Goal: Answer question/provide support: Share knowledge or assist other users

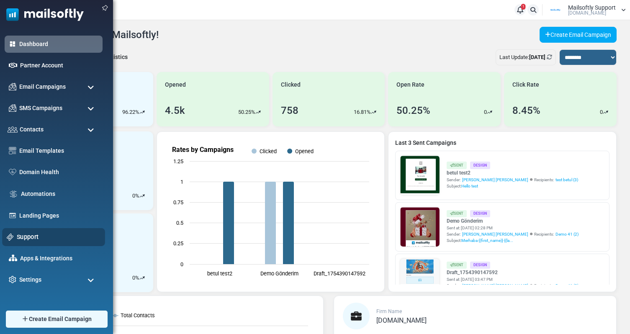
click at [39, 236] on link "Support" at bounding box center [59, 236] width 84 height 9
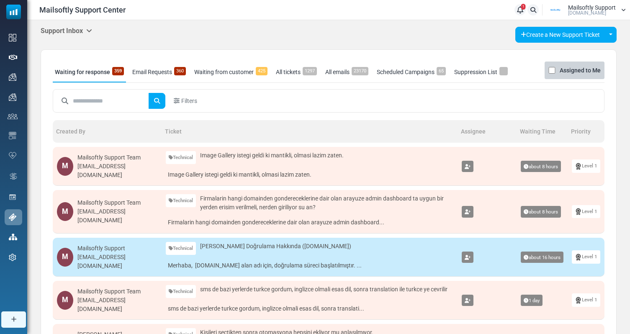
click at [83, 28] on h5 "Support Inbox" at bounding box center [66, 31] width 51 height 8
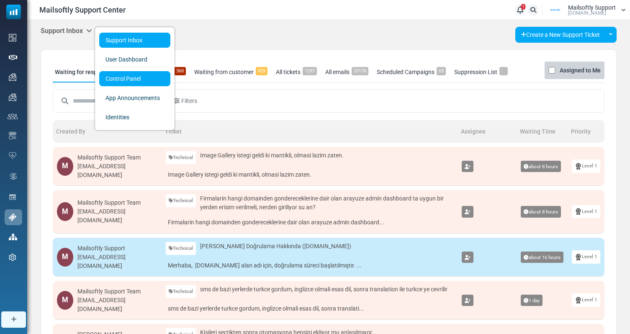
click at [144, 77] on link "Control Panel" at bounding box center [134, 78] width 71 height 15
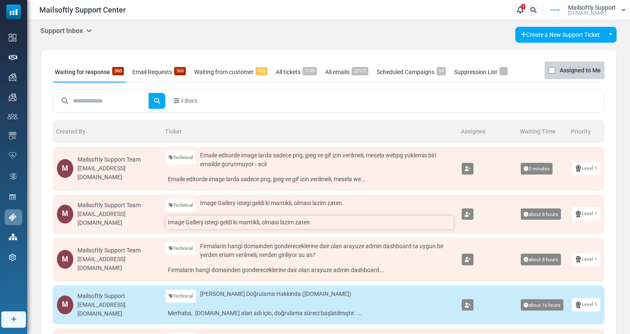
click at [243, 222] on link "Image Gallery istegi geldi ki mantikli, olmasi lazim zaten." at bounding box center [310, 222] width 288 height 13
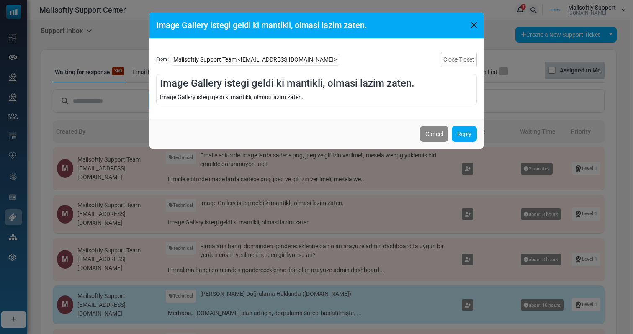
click at [348, 188] on div "Image Gallery istegi geldi ki mantikli, olmasi lazim zaten. From : Mailsoftly S…" at bounding box center [316, 167] width 633 height 334
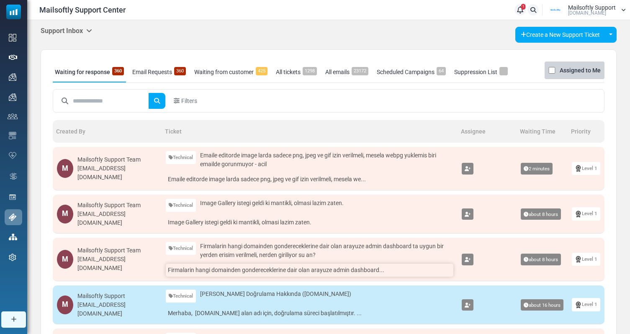
click at [226, 270] on link "Firmalarin hangi domainden gondereceklerine dair olan arayuze admin dashboard..." at bounding box center [310, 270] width 288 height 13
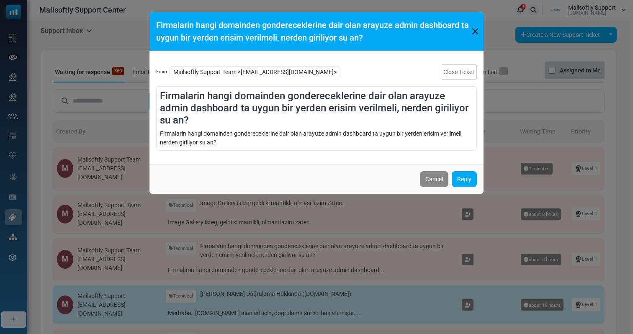
click at [342, 196] on div "Firmalarin hangi domainden gondereceklerine dair olan arayuze admin dashboard t…" at bounding box center [316, 167] width 633 height 334
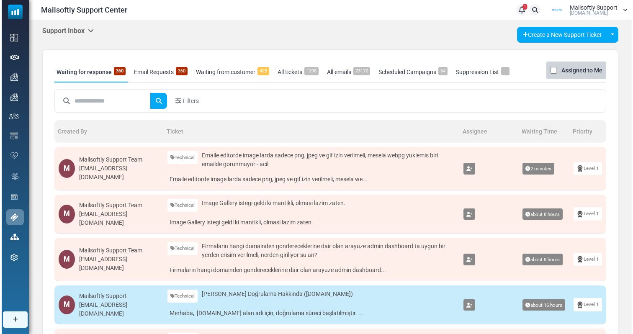
scroll to position [24, 0]
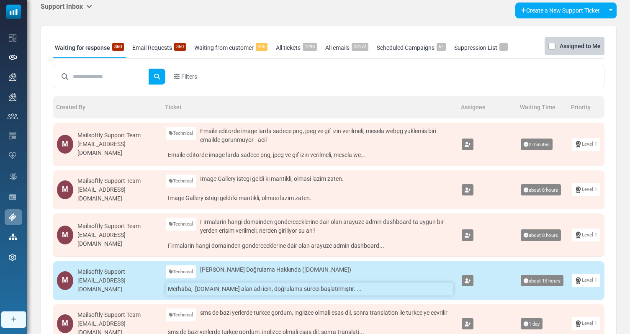
click at [233, 288] on link "Merhaba, varkim.com.tr alan adı için, doğrulama süreci başlatılmıştır. ..." at bounding box center [310, 289] width 288 height 13
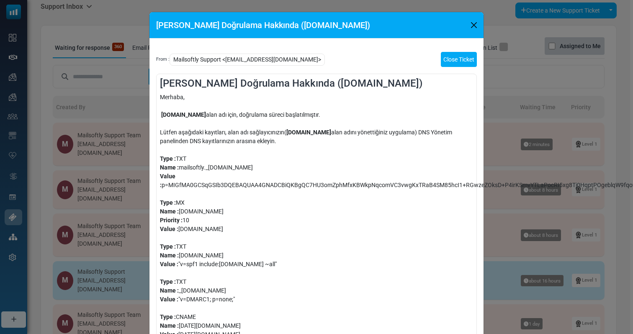
click at [455, 55] on link "Close Ticket" at bounding box center [459, 59] width 36 height 15
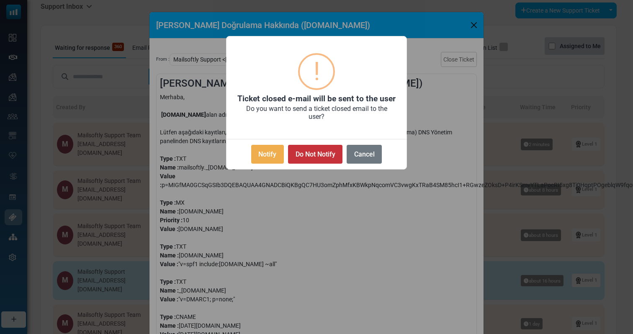
click at [321, 152] on button "Do Not Notify" at bounding box center [315, 154] width 54 height 19
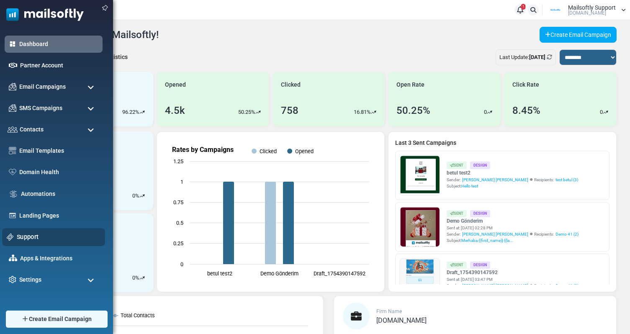
click at [33, 234] on link "Support" at bounding box center [59, 236] width 84 height 9
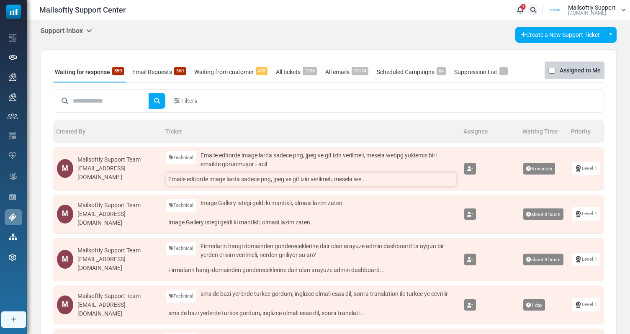
click at [234, 178] on link "Emaile editorde image larda sadece png, jpeg ve gif izin verilmeli, mesela we..." at bounding box center [311, 179] width 290 height 13
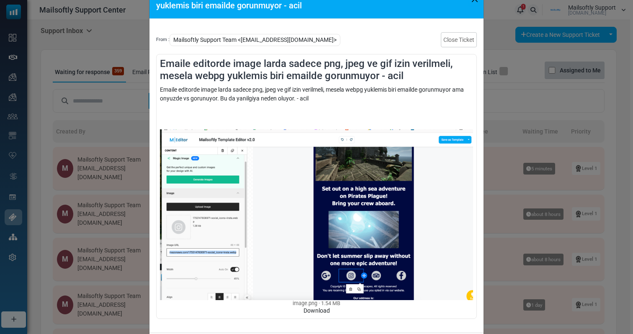
scroll to position [25, 0]
